Goal: Task Accomplishment & Management: Manage account settings

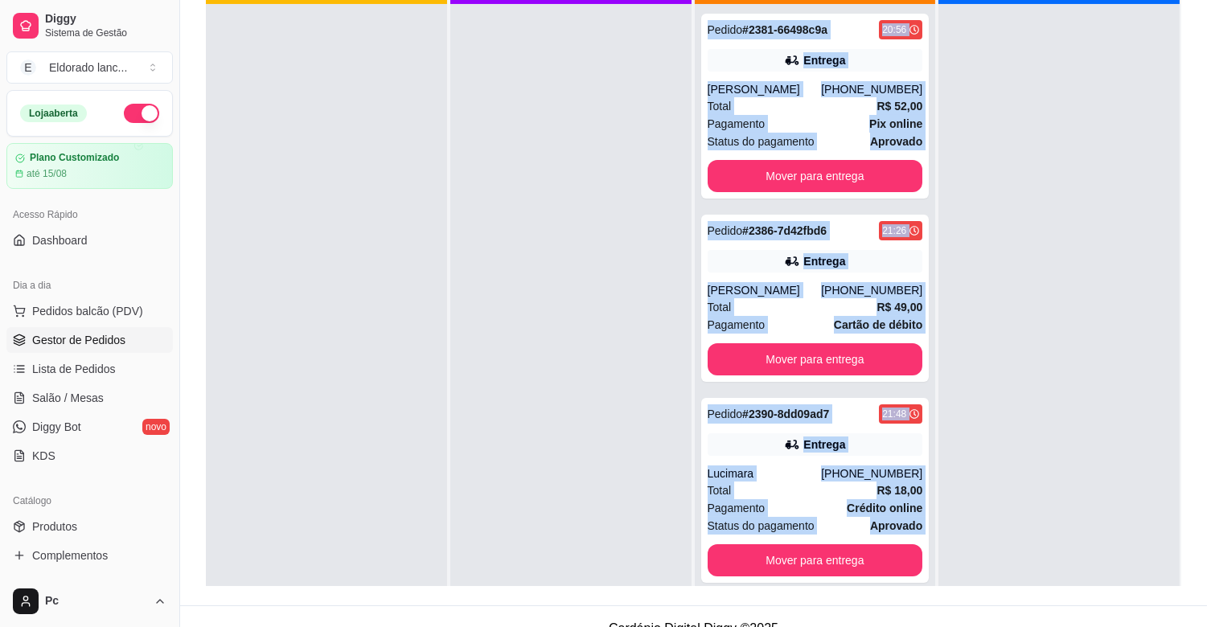
scroll to position [44, 0]
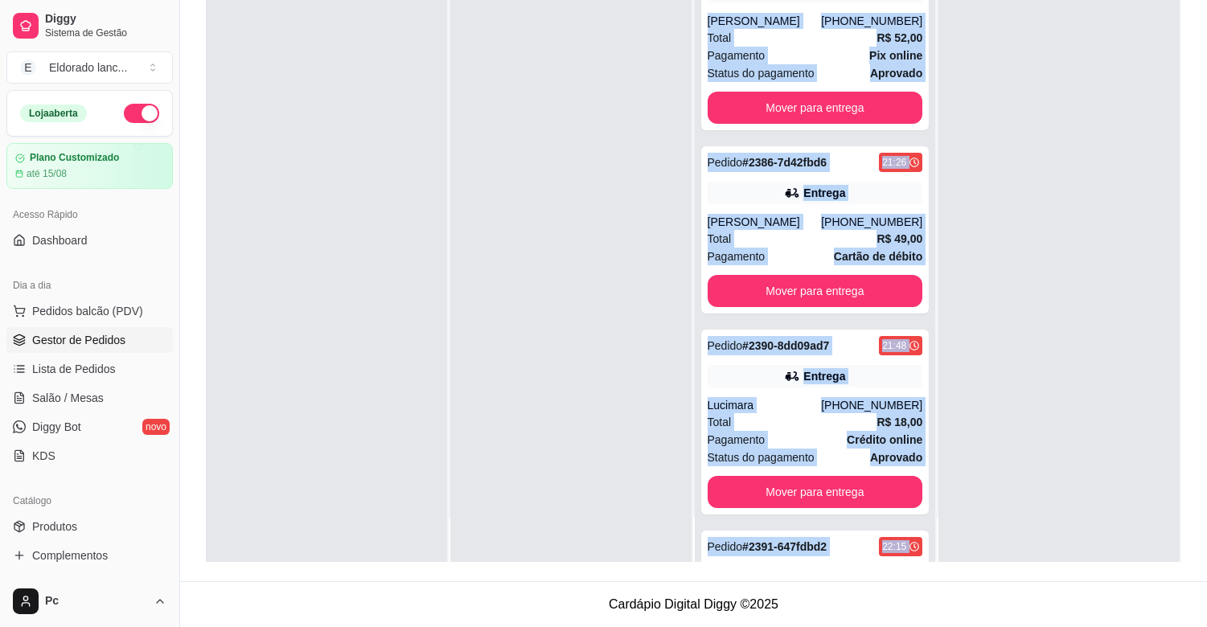
drag, startPoint x: 416, startPoint y: 467, endPoint x: 450, endPoint y: 645, distance: 181.0
click at [450, 382] on html "Diggy Sistema de Gestão E Eldorado lanc ... Loja aberta Plano Customizado até 1…" at bounding box center [603, 68] width 1207 height 627
click at [963, 237] on div at bounding box center [1058, 249] width 241 height 627
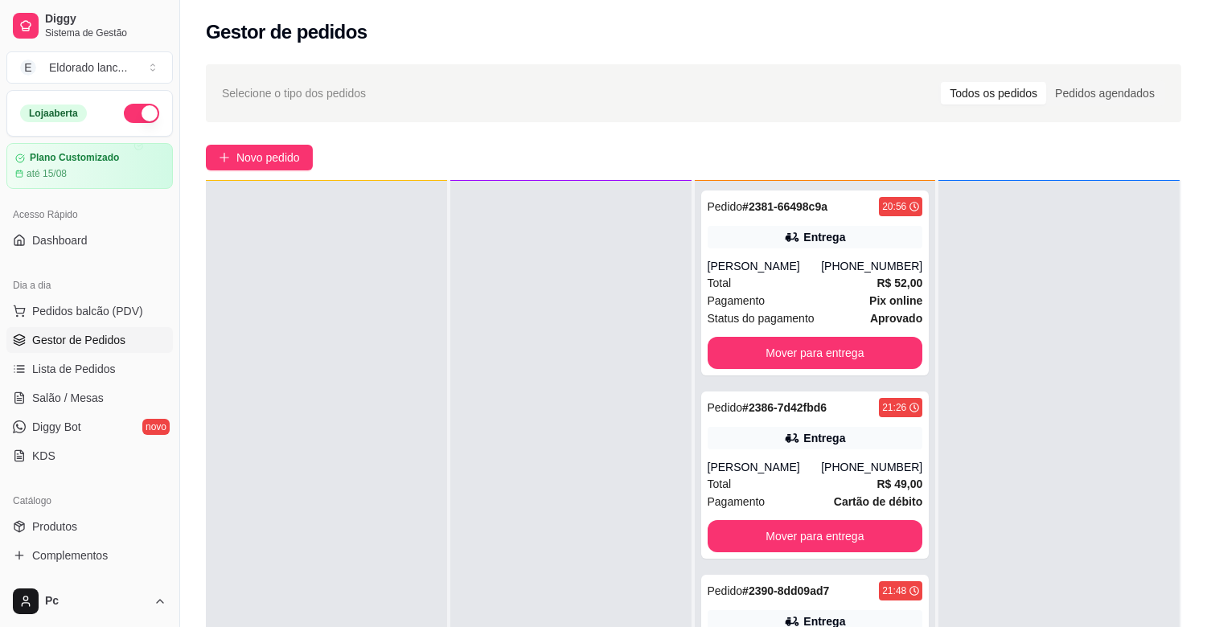
scroll to position [0, 0]
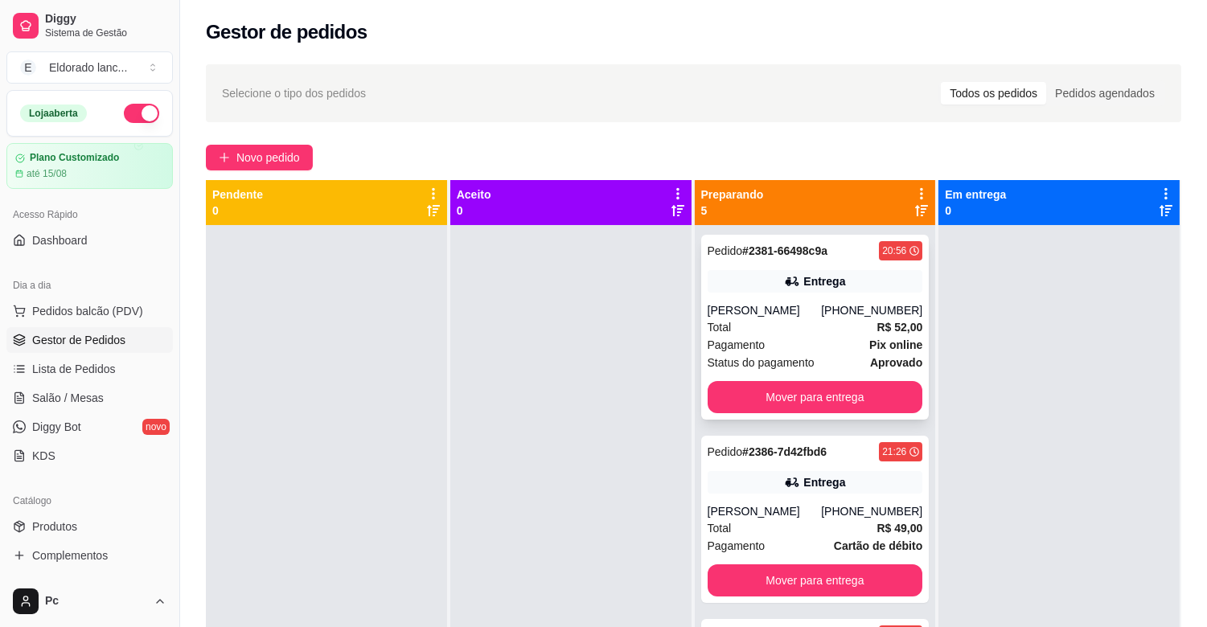
click at [831, 306] on div "[PHONE_NUMBER]" at bounding box center [871, 310] width 101 height 16
click at [817, 386] on button "Mover para entrega" at bounding box center [814, 397] width 215 height 32
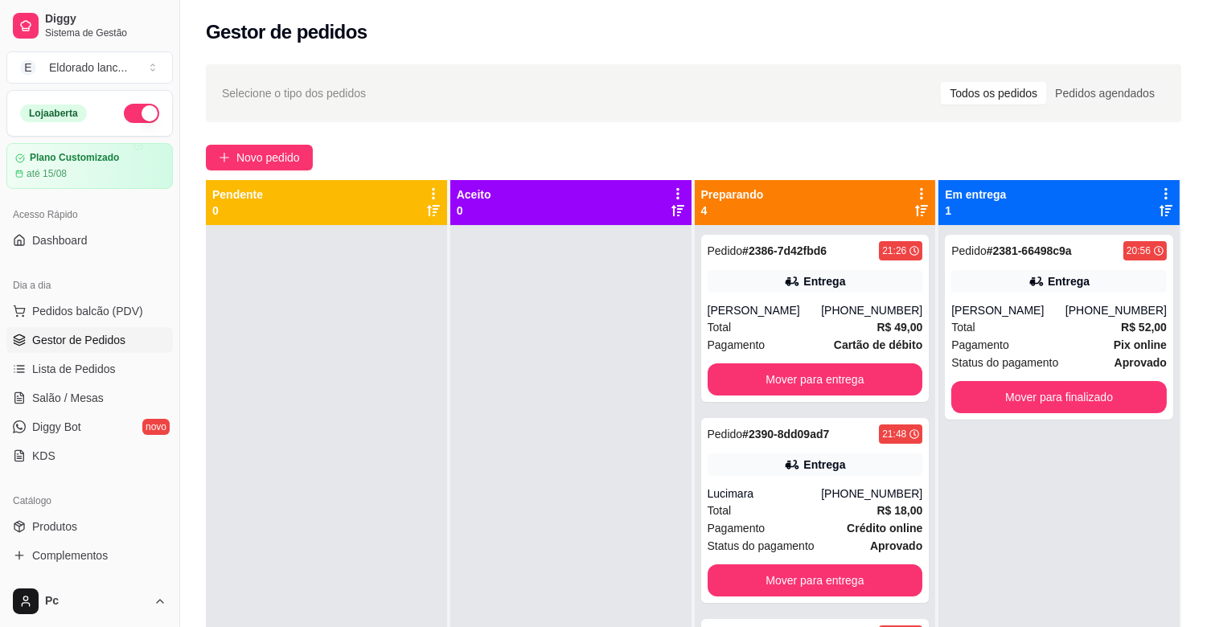
click at [810, 291] on div "Entrega" at bounding box center [814, 281] width 215 height 23
click at [851, 392] on button "Mover para entrega" at bounding box center [815, 379] width 209 height 31
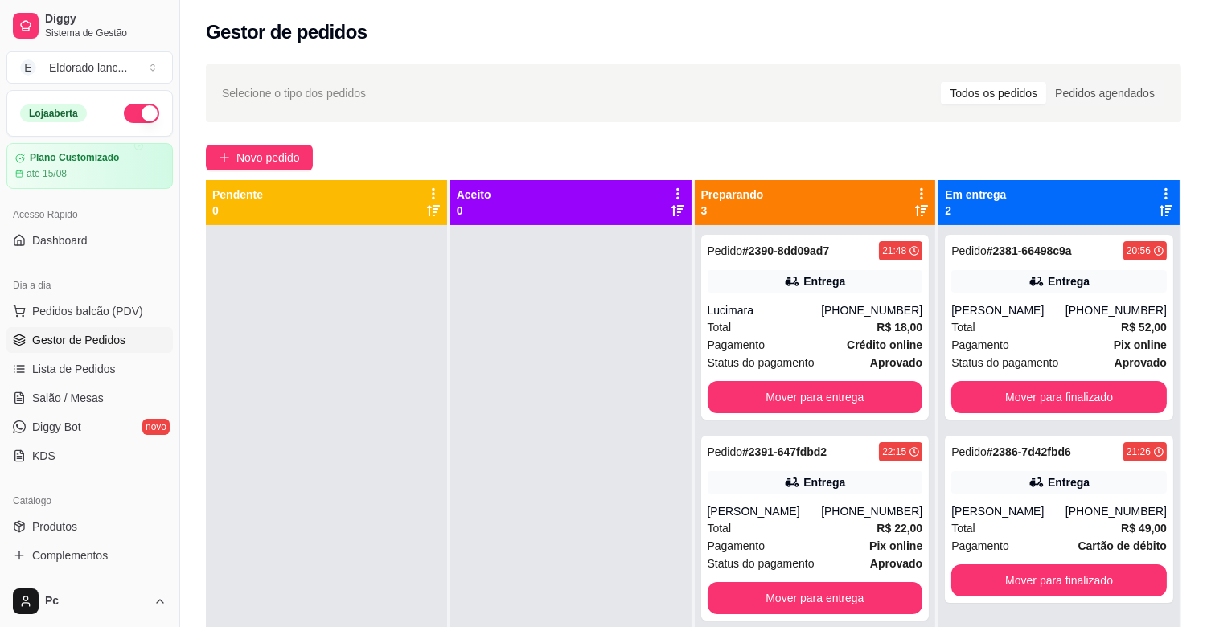
click at [852, 311] on div "[PHONE_NUMBER]" at bounding box center [871, 310] width 101 height 16
click at [880, 390] on button "Mover para entrega" at bounding box center [814, 397] width 215 height 32
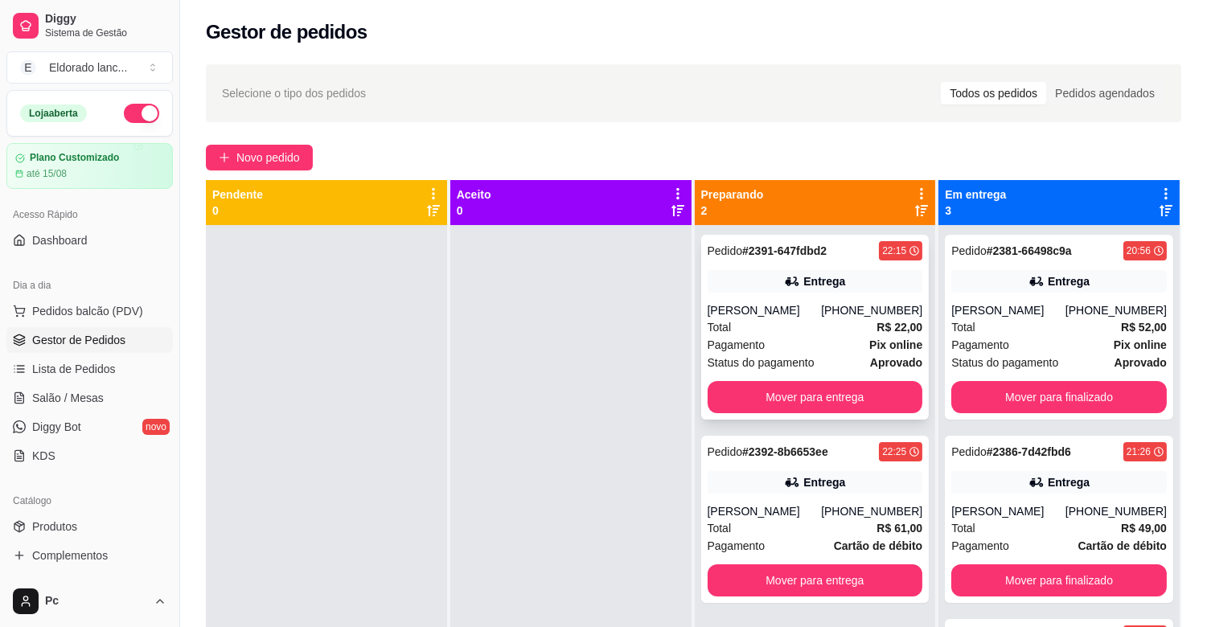
click at [728, 319] on div "Total R$ 22,00" at bounding box center [814, 327] width 215 height 18
click at [854, 399] on button "Mover para entrega" at bounding box center [815, 397] width 209 height 31
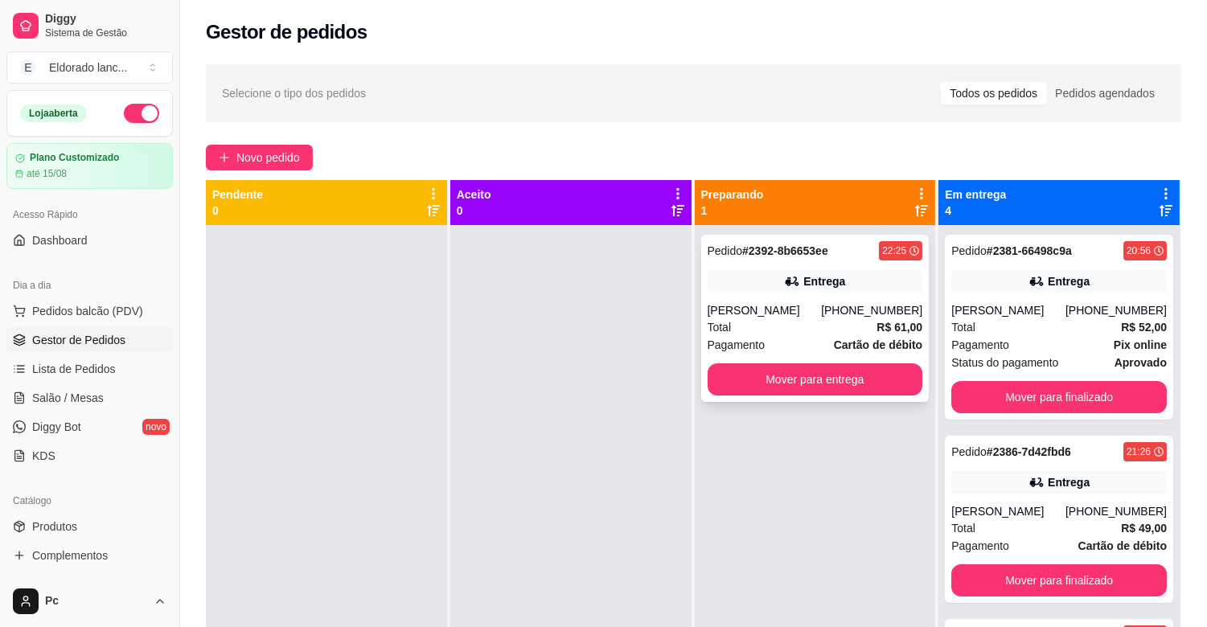
click at [728, 285] on div "Entrega" at bounding box center [814, 281] width 215 height 23
click at [835, 303] on div "[PHONE_NUMBER]" at bounding box center [871, 310] width 101 height 16
click at [869, 382] on button "Mover para entrega" at bounding box center [815, 379] width 209 height 31
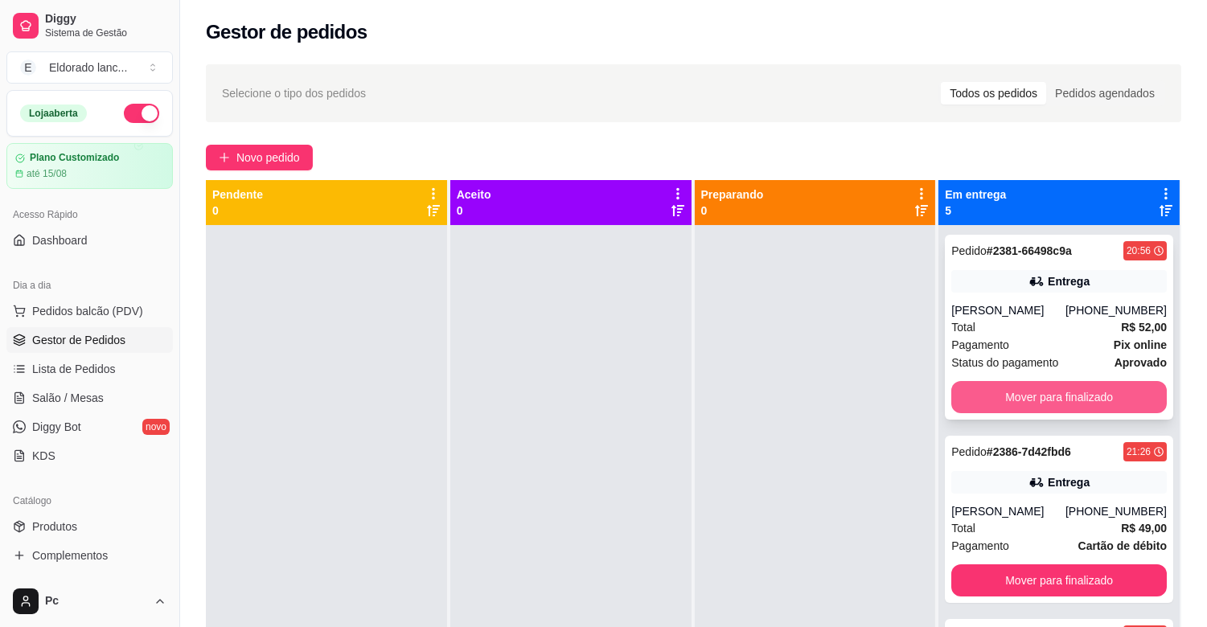
click at [1031, 387] on button "Mover para finalizado" at bounding box center [1058, 397] width 215 height 32
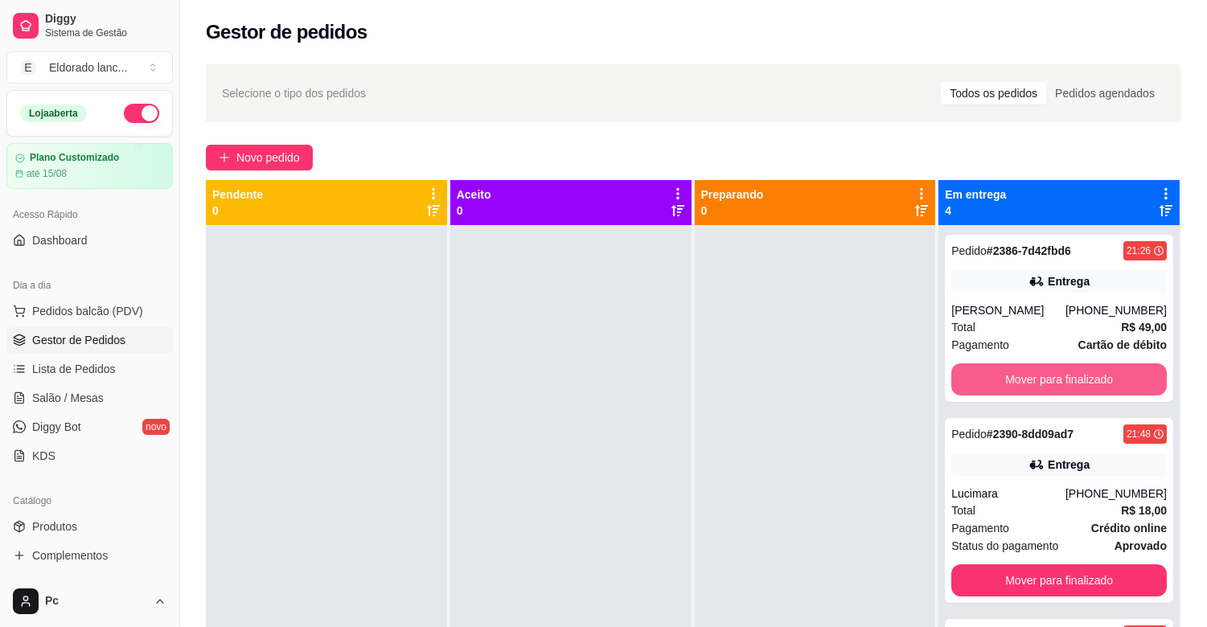
click at [1031, 387] on button "Mover para finalizado" at bounding box center [1058, 379] width 215 height 32
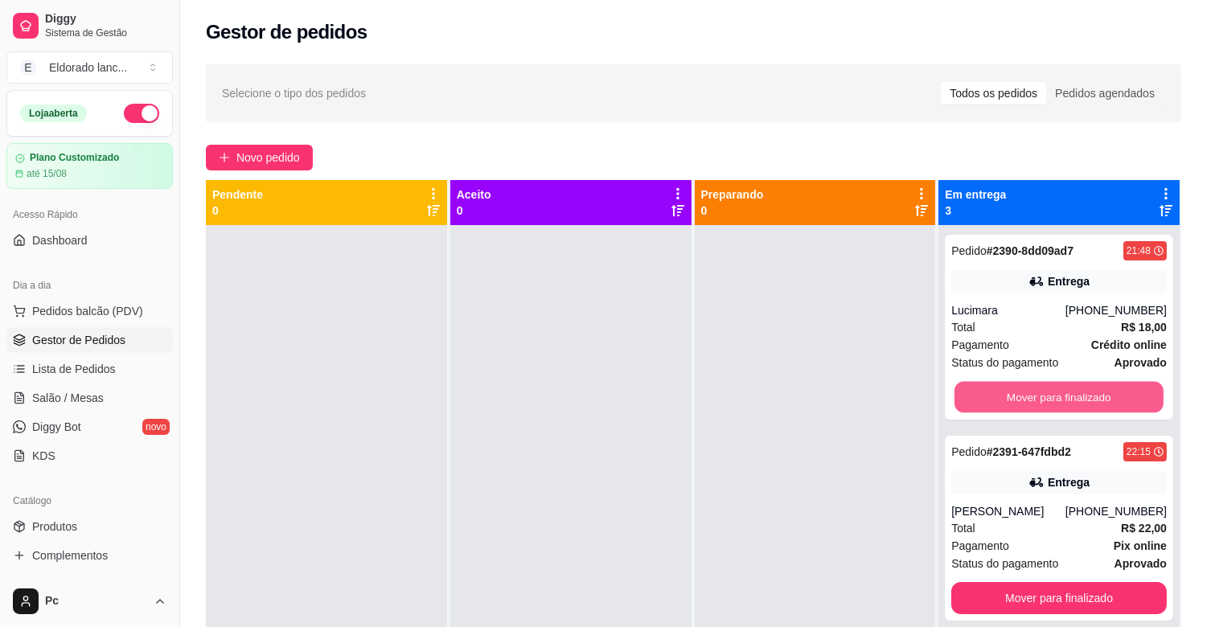
click at [1031, 387] on button "Mover para finalizado" at bounding box center [1058, 397] width 209 height 31
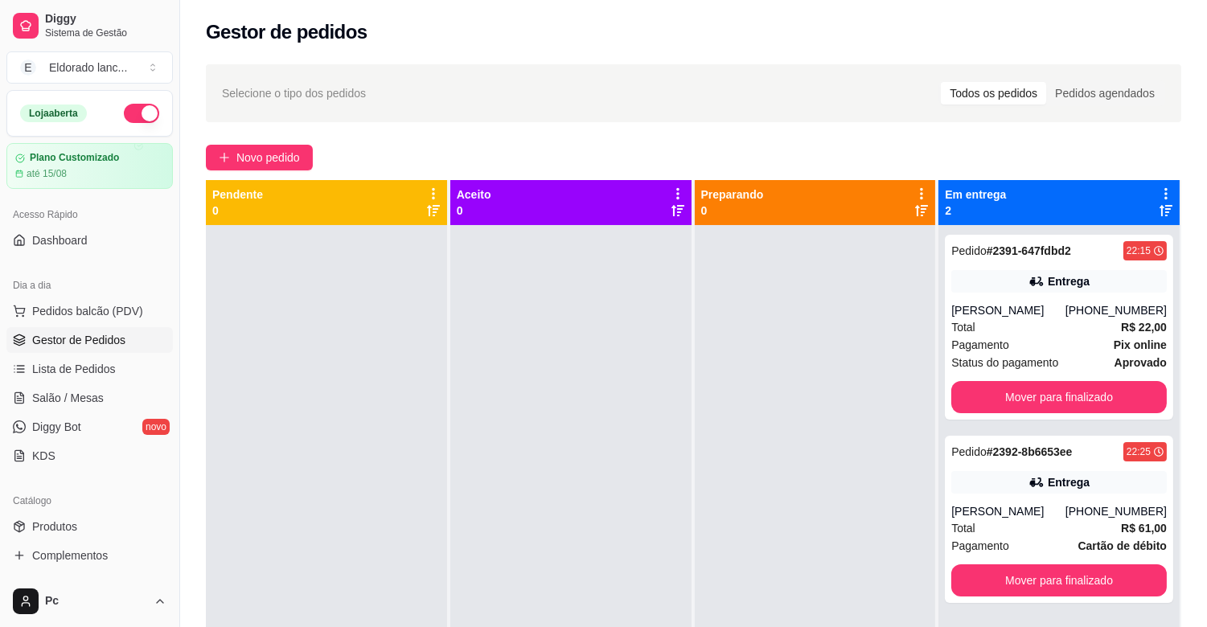
click at [124, 119] on button "button" at bounding box center [141, 113] width 35 height 19
click at [1082, 405] on button "Mover para finalizado" at bounding box center [1058, 397] width 215 height 32
click at [1072, 398] on button "Mover para finalizado" at bounding box center [1058, 397] width 215 height 32
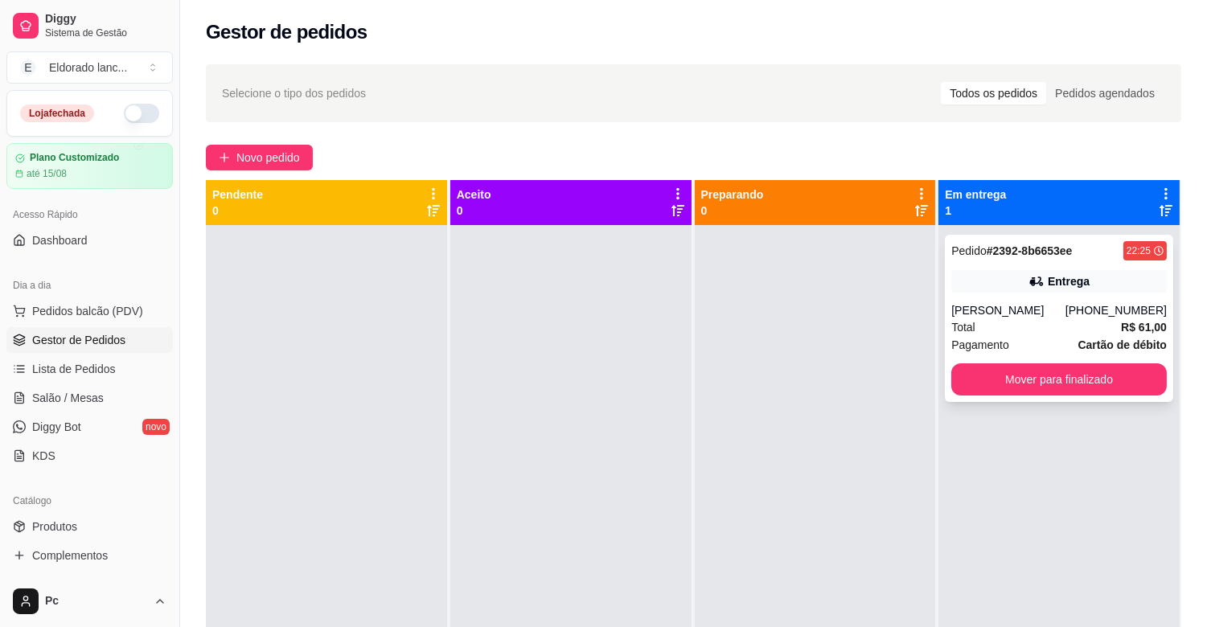
click at [1013, 253] on strong "# 2392-8b6653ee" at bounding box center [1029, 250] width 86 height 13
drag, startPoint x: 1079, startPoint y: 400, endPoint x: 1069, endPoint y: 380, distance: 21.6
click at [1069, 380] on div "Pedido # 2392-8b6653ee 22:25 Entrega [PERSON_NAME] [PHONE_NUMBER] Total R$ 61,0…" at bounding box center [1059, 318] width 228 height 167
click at [1057, 383] on button "Mover para finalizado" at bounding box center [1058, 379] width 209 height 31
